Goal: Task Accomplishment & Management: Manage account settings

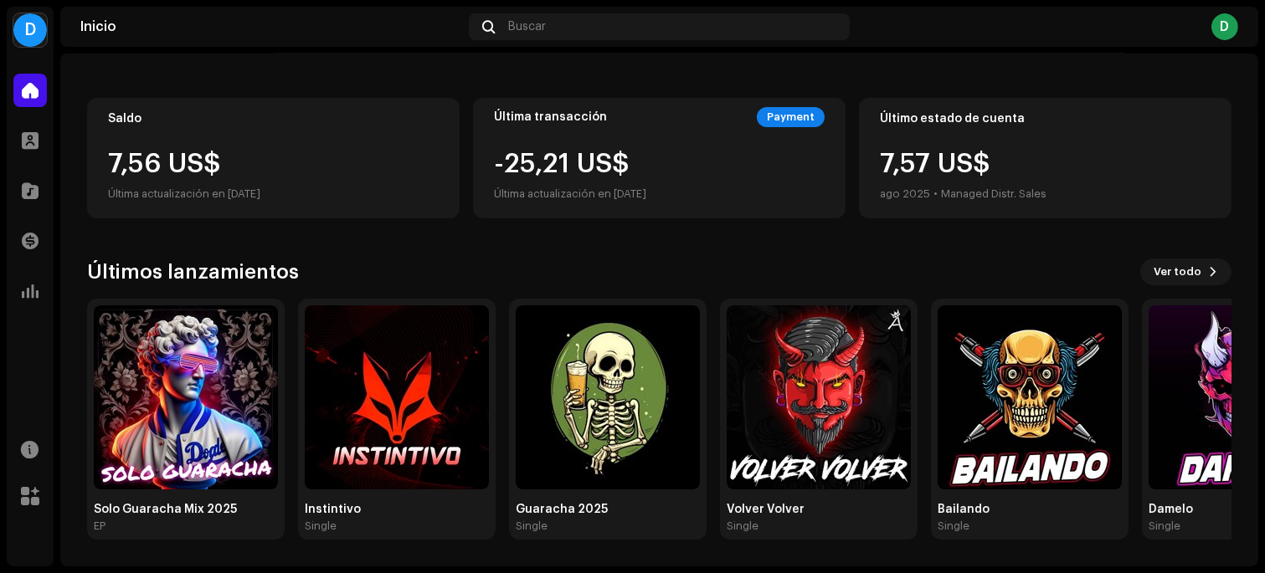
scroll to position [149, 0]
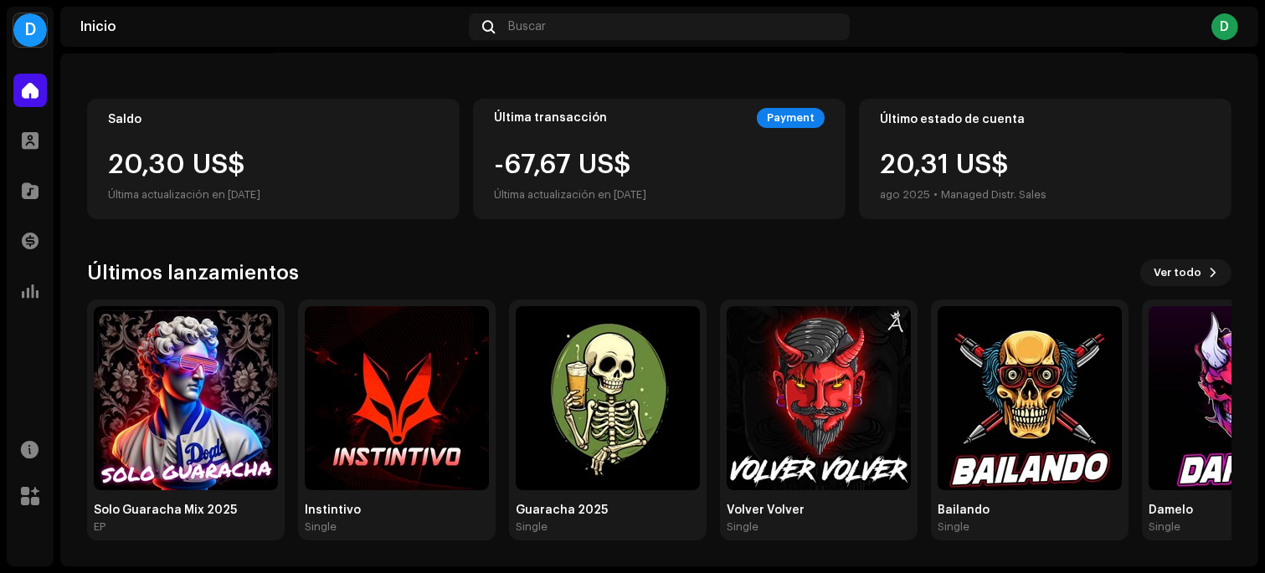
click at [28, 23] on div "D" at bounding box center [29, 29] width 33 height 33
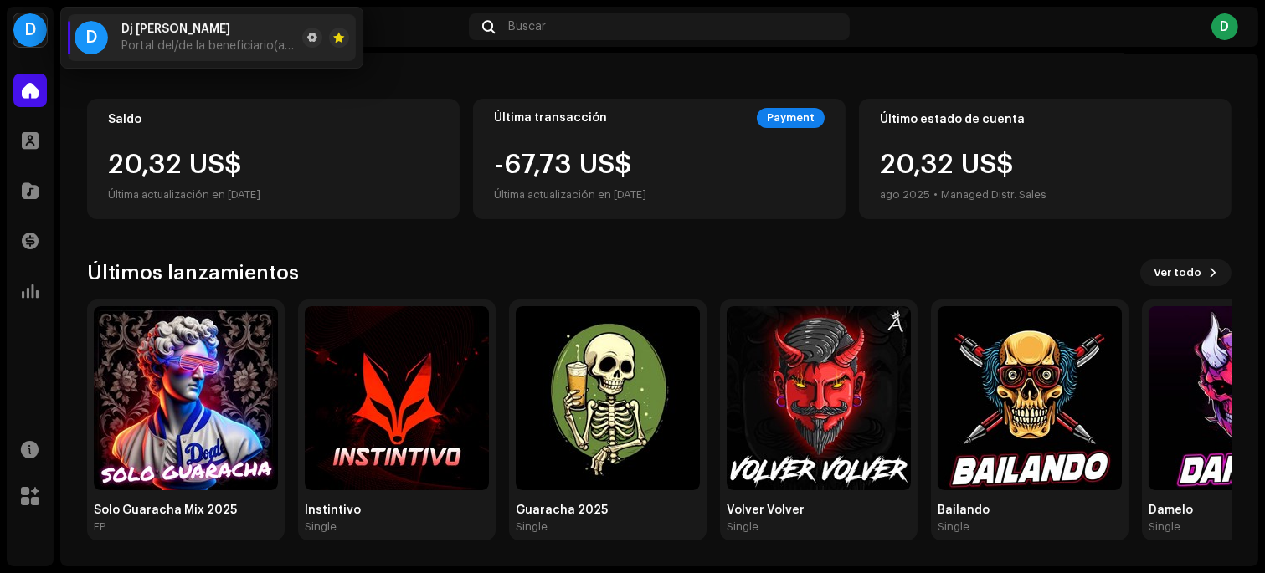
click at [432, 42] on div "Inicio Buscar D" at bounding box center [659, 27] width 1198 height 40
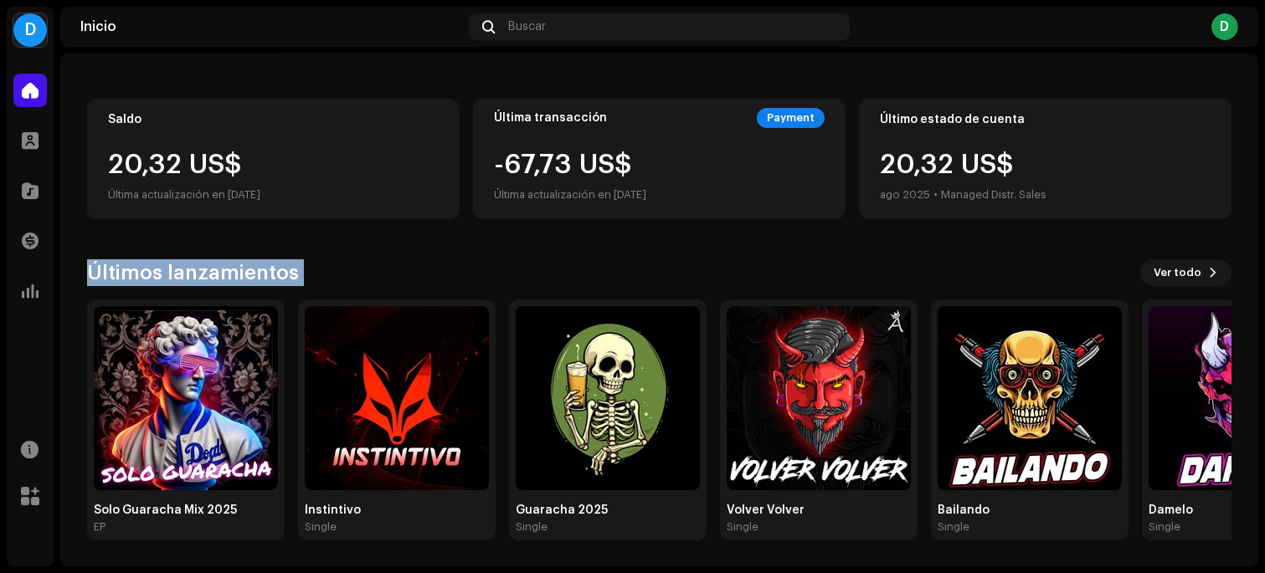
drag, startPoint x: 1259, startPoint y: 229, endPoint x: 687, endPoint y: 55, distance: 597.5
click at [1244, 278] on div "D Dj [PERSON_NAME] JFA Inicio Perfil Catálogo Transacciones Estadísticas Recurs…" at bounding box center [632, 286] width 1265 height 573
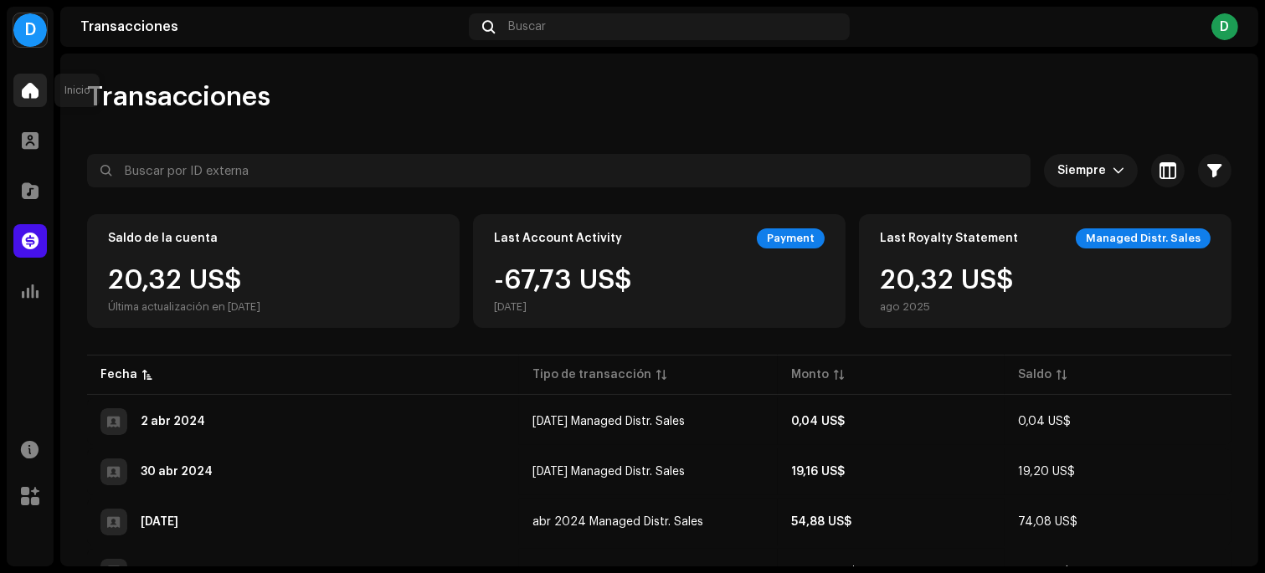
click at [28, 87] on span at bounding box center [30, 90] width 17 height 13
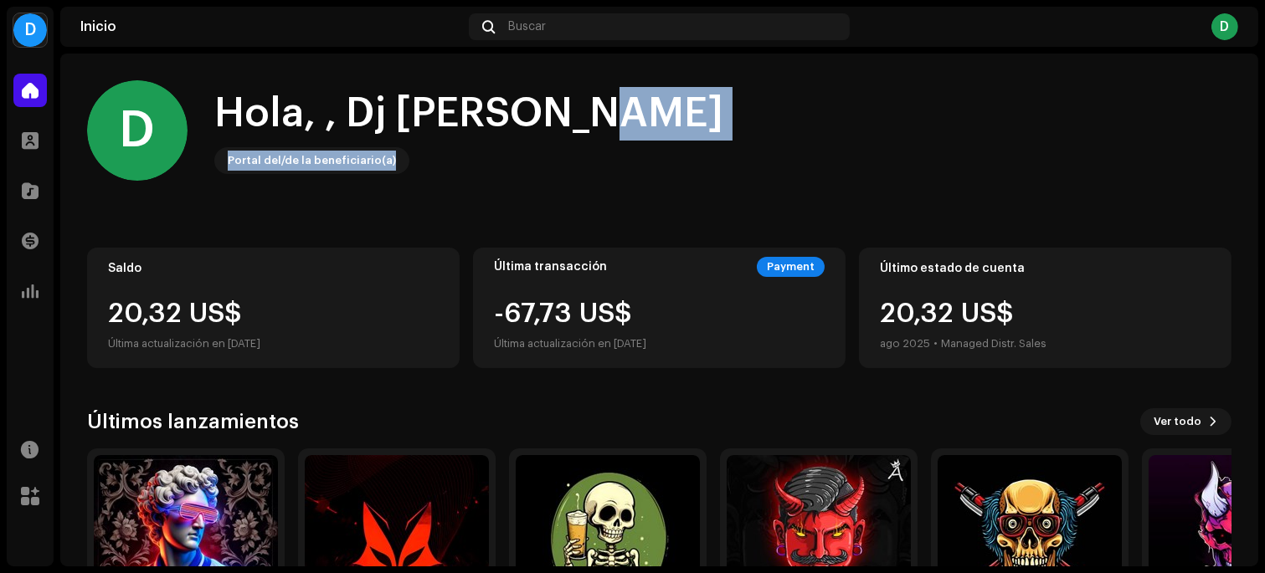
drag, startPoint x: 1262, startPoint y: 105, endPoint x: 1259, endPoint y: 160, distance: 54.5
click at [1264, 160] on div "D Dj [PERSON_NAME] JFA Inicio Perfil Catálogo Transacciones Estadísticas Recurs…" at bounding box center [632, 286] width 1265 height 573
click at [1231, 148] on div "D Hola, , Dj Francisco Portal del/de la beneficiario(a) Saldo 20,32 US$ Última …" at bounding box center [659, 385] width 1198 height 663
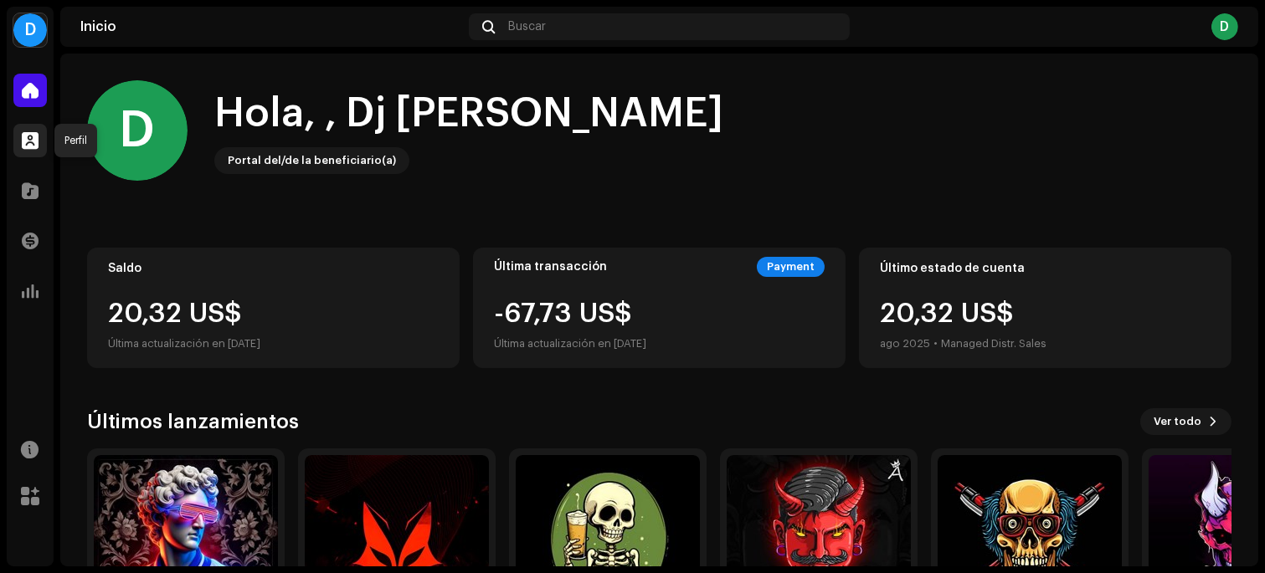
click at [39, 132] on div at bounding box center [29, 140] width 33 height 33
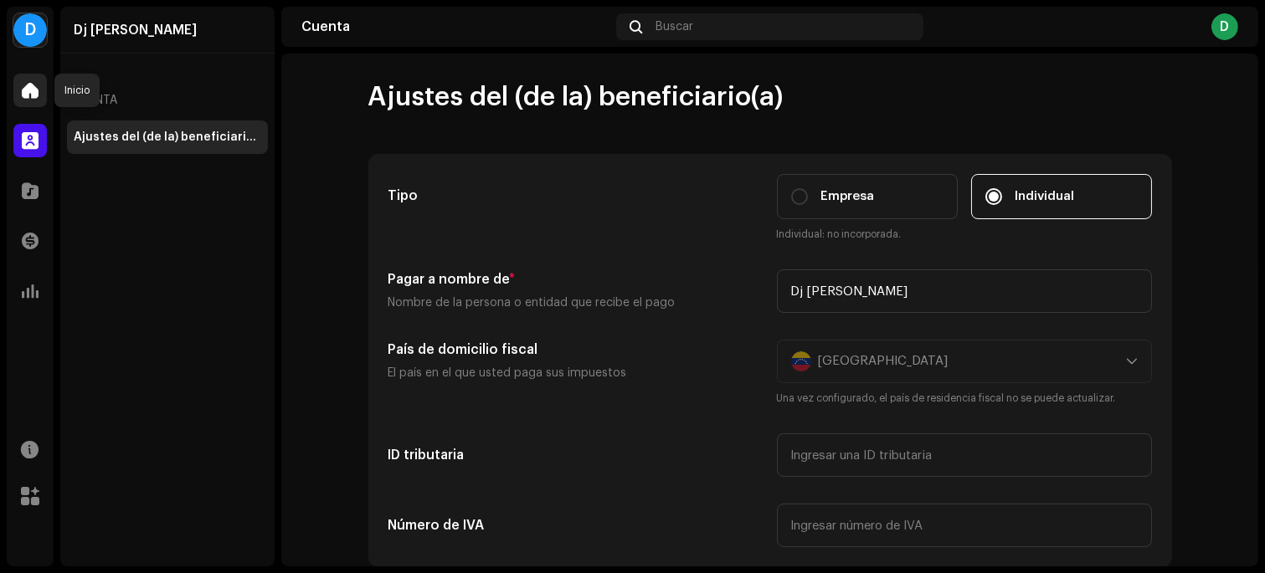
click at [22, 84] on span at bounding box center [30, 90] width 17 height 13
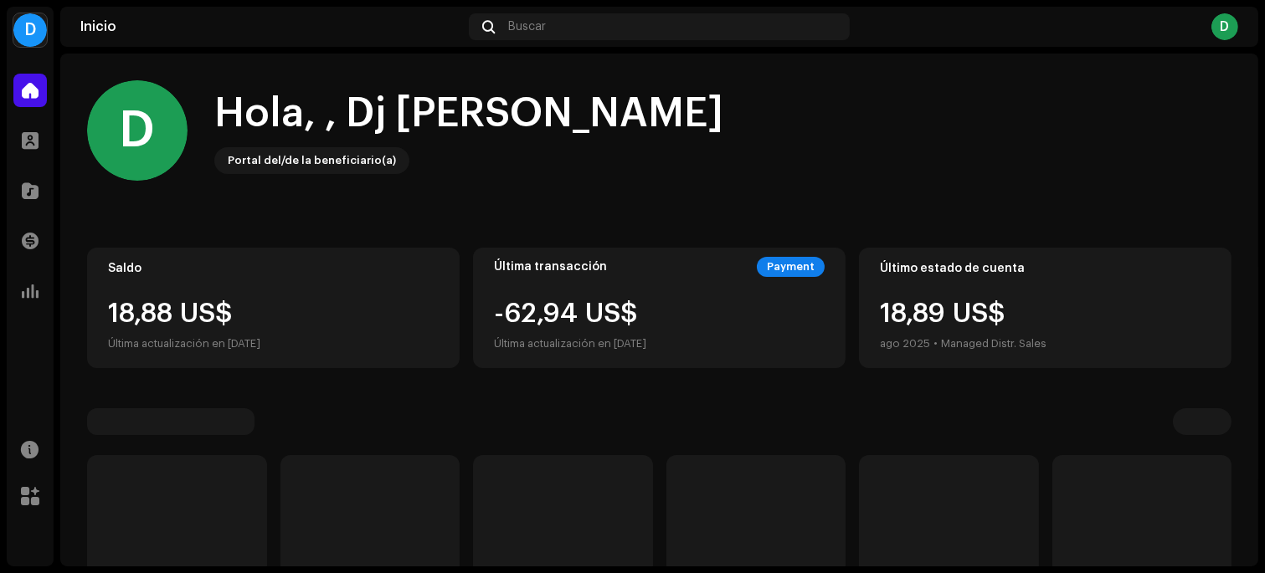
click at [22, 38] on div "D" at bounding box center [29, 29] width 33 height 33
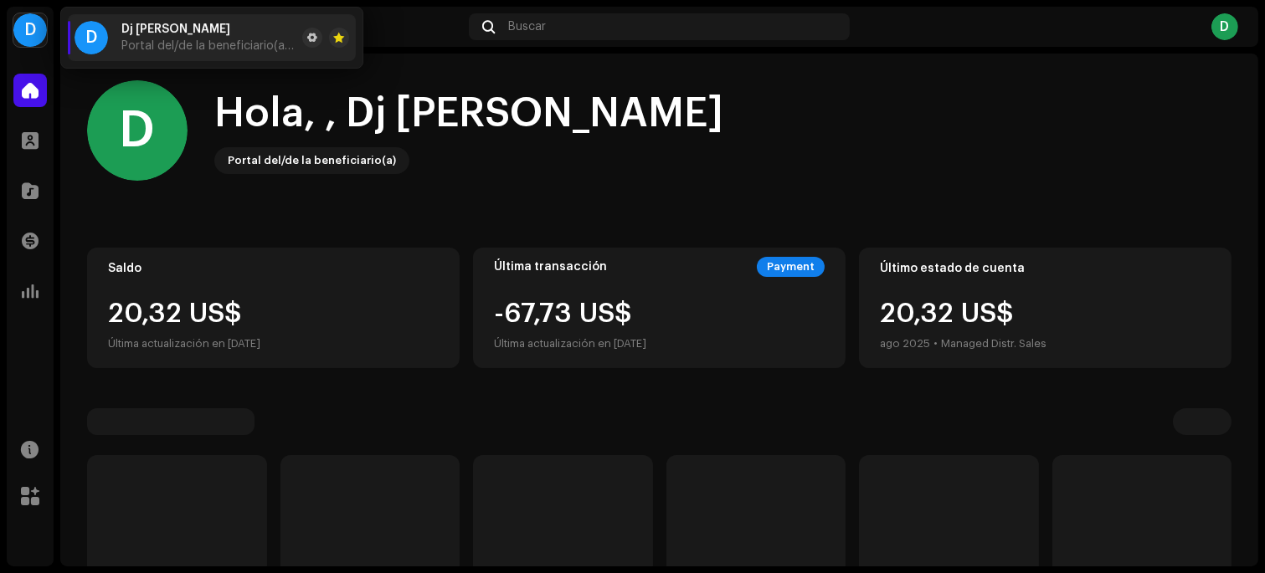
click at [199, 102] on div "D Hola, , Dj Francisco Portal del/de la beneficiario(a)" at bounding box center [659, 130] width 1144 height 100
